Goal: Book appointment/travel/reservation

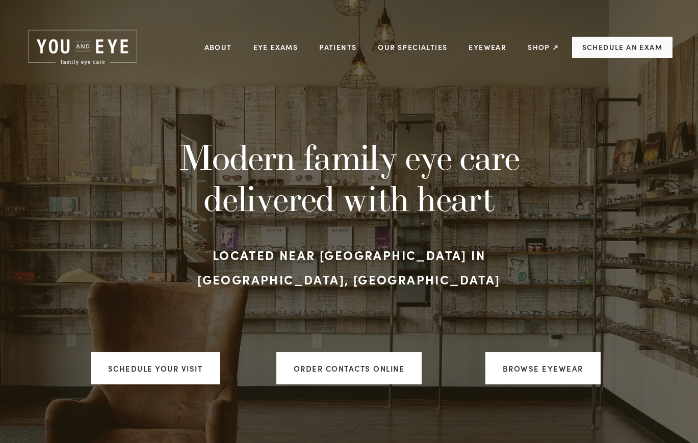
click at [618, 53] on link "Schedule an Exam" at bounding box center [622, 47] width 100 height 21
click at [607, 55] on link "Schedule an Exam" at bounding box center [622, 47] width 100 height 21
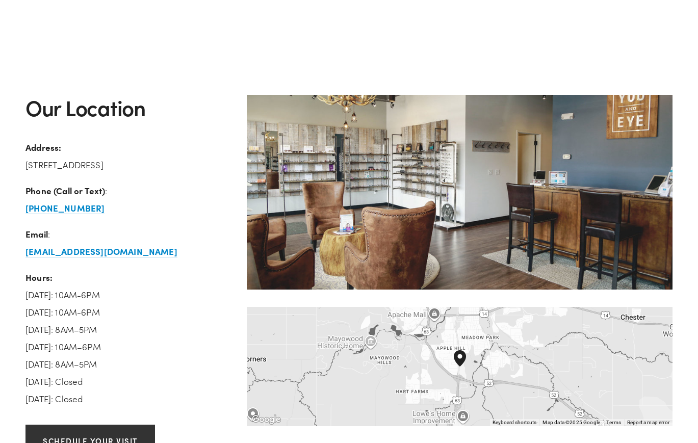
scroll to position [1428, 0]
